Goal: Information Seeking & Learning: Learn about a topic

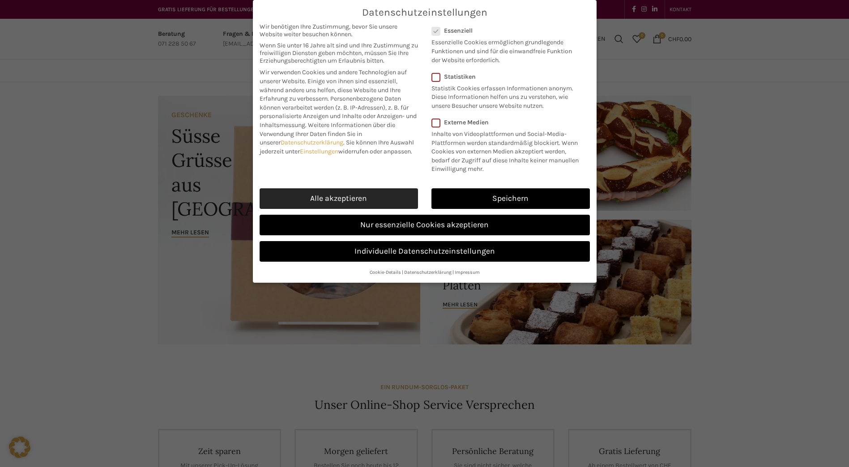
click at [327, 199] on link "Alle akzeptieren" at bounding box center [338, 198] width 158 height 21
checkbox input "true"
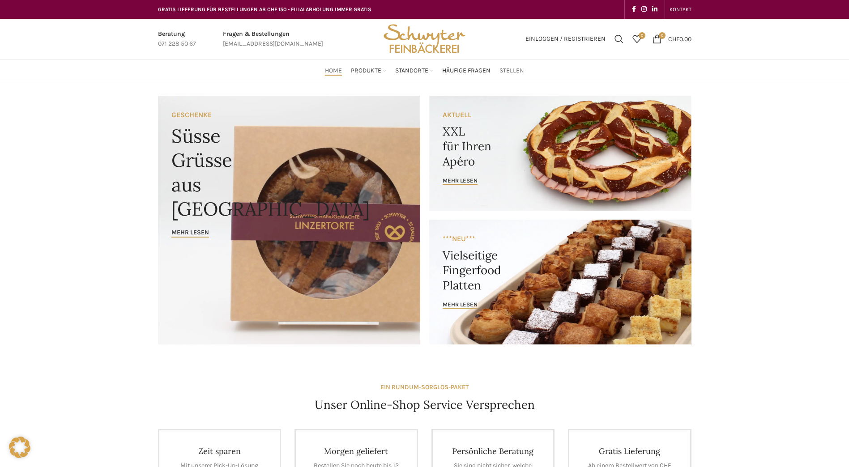
click at [519, 68] on span "Stellen" at bounding box center [511, 71] width 25 height 9
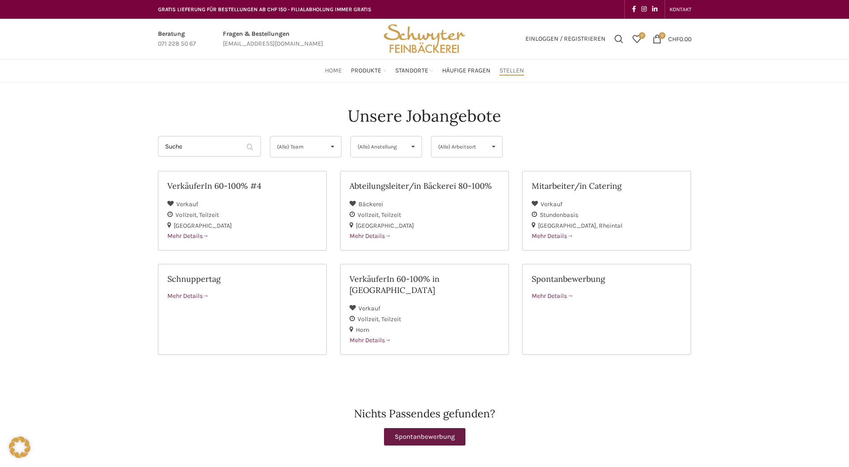
click at [333, 73] on span "Home" at bounding box center [333, 71] width 17 height 9
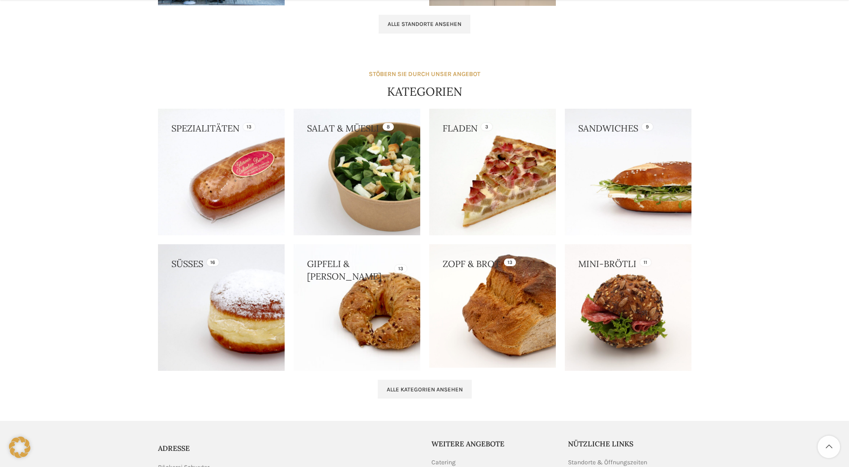
scroll to position [846, 0]
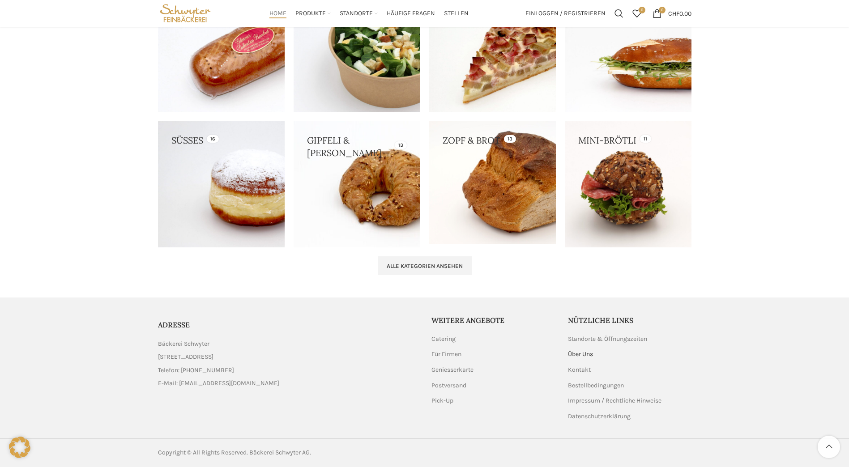
click at [587, 353] on link "Über Uns" at bounding box center [581, 354] width 26 height 9
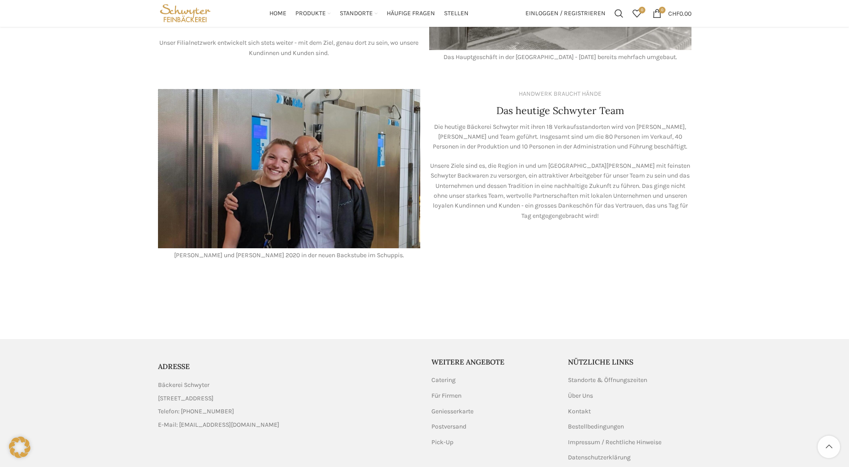
scroll to position [736, 0]
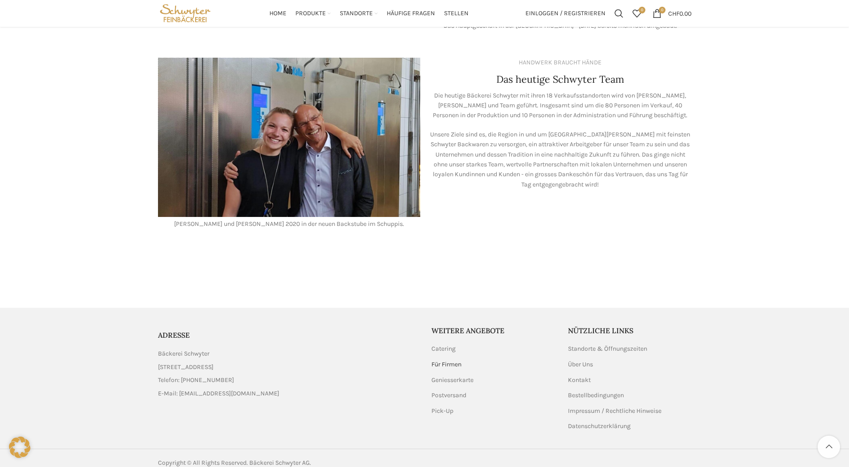
click at [450, 360] on link "Für Firmen" at bounding box center [446, 364] width 31 height 9
click at [413, 13] on span "Häufige Fragen" at bounding box center [411, 13] width 48 height 9
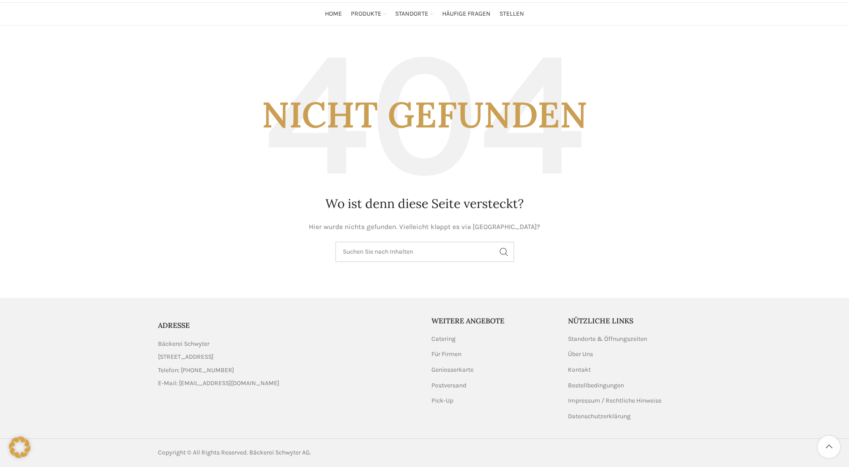
scroll to position [58, 0]
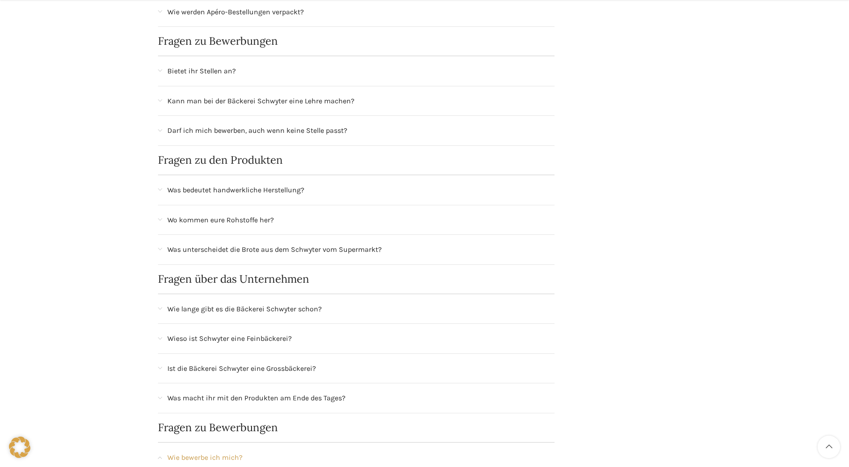
scroll to position [492, 0]
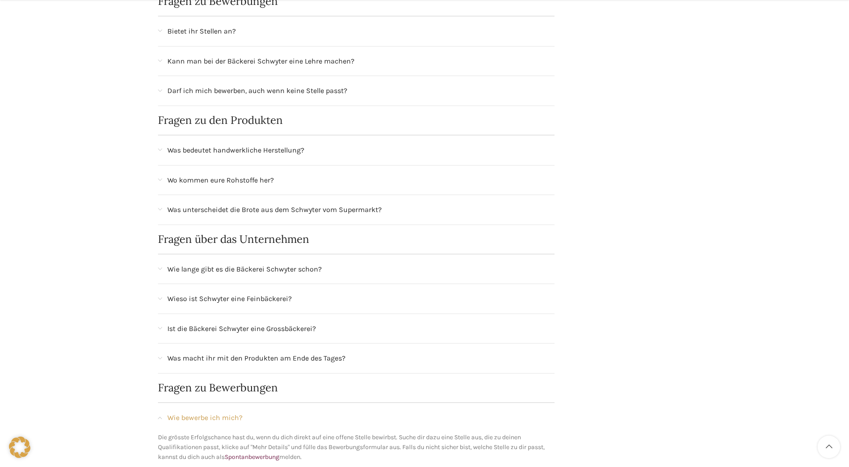
click at [248, 180] on span "Wo kommen eure Rohstoffe her?" at bounding box center [220, 180] width 106 height 12
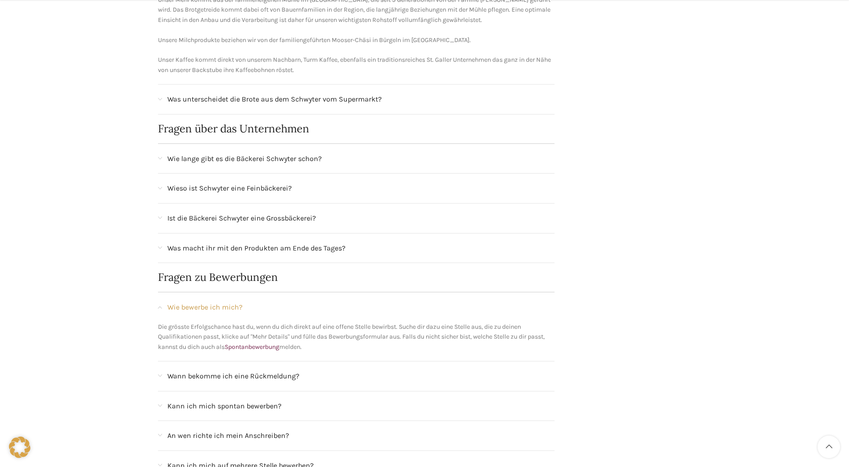
scroll to position [716, 0]
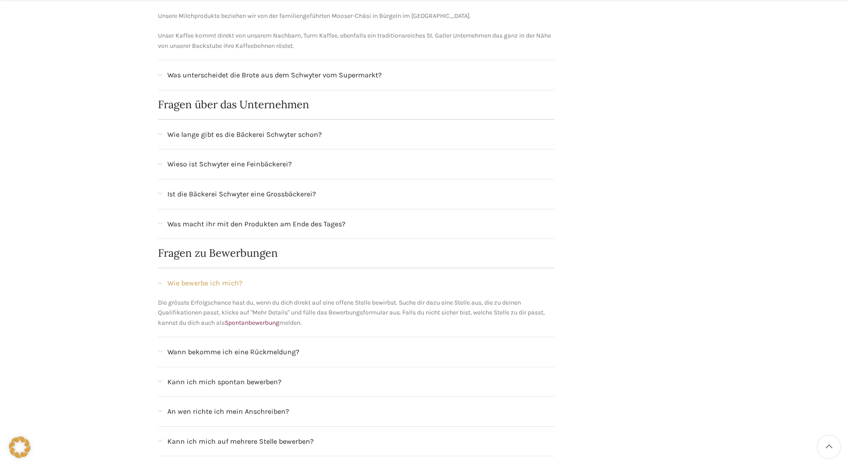
click at [305, 228] on span "Was macht ihr mit den Produkten am Ende des Tages?" at bounding box center [256, 224] width 178 height 12
